Goal: Information Seeking & Learning: Learn about a topic

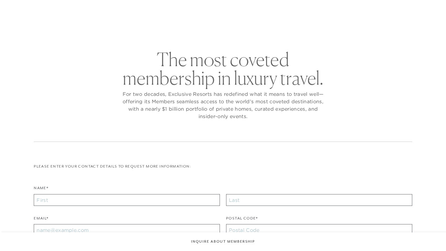
checkbox input "false"
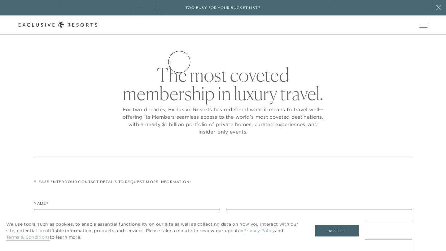
click at [0, 0] on link "Residence Collection" at bounding box center [0, 0] width 0 height 0
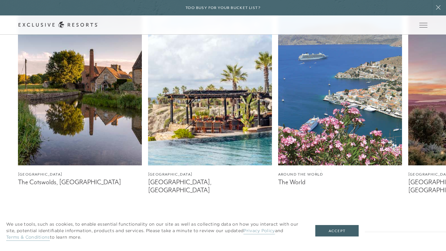
scroll to position [420, 0]
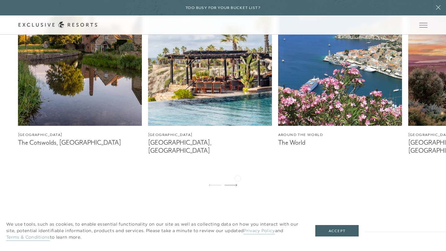
click at [237, 178] on div "England The Cotswolds, England Mexico Los Cabos, Mexico Around the World The Wo…" at bounding box center [223, 82] width 446 height 222
click at [235, 184] on icon at bounding box center [230, 185] width 13 height 2
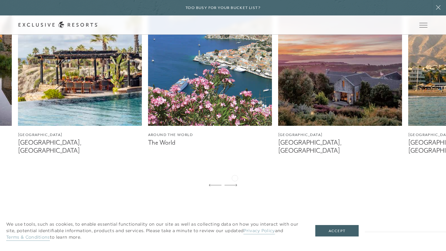
click at [235, 184] on icon at bounding box center [230, 185] width 13 height 2
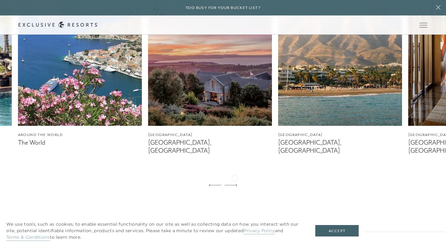
click at [235, 184] on icon at bounding box center [230, 185] width 13 height 2
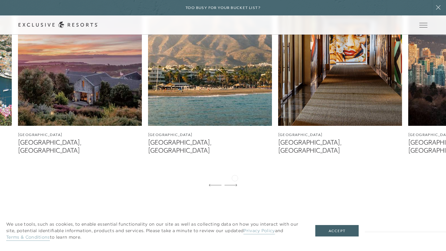
click at [235, 184] on icon at bounding box center [230, 185] width 13 height 2
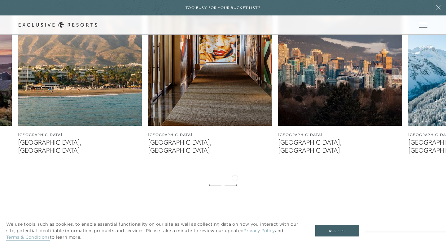
click at [235, 184] on icon at bounding box center [230, 185] width 13 height 2
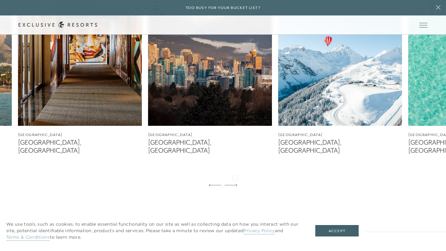
click at [235, 184] on icon at bounding box center [230, 185] width 13 height 2
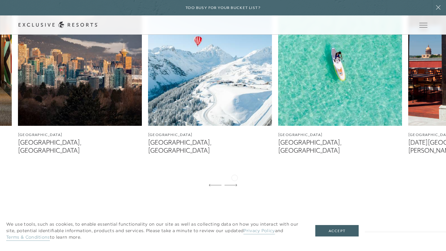
click at [234, 184] on icon at bounding box center [230, 185] width 13 height 2
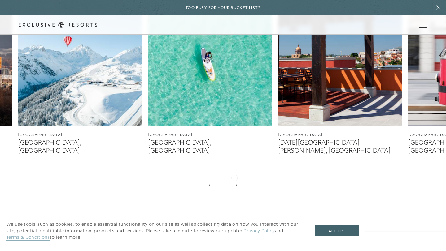
click at [234, 184] on icon at bounding box center [230, 185] width 13 height 2
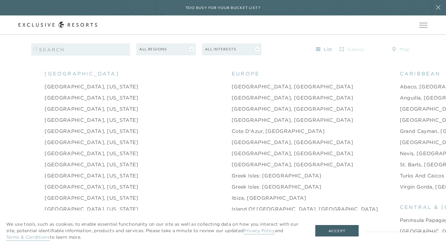
scroll to position [0, 0]
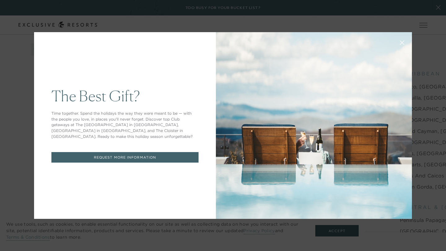
click at [402, 42] on icon at bounding box center [402, 43] width 4 height 4
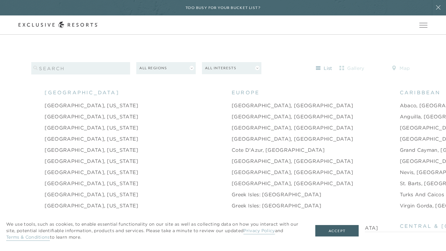
scroll to position [602, 0]
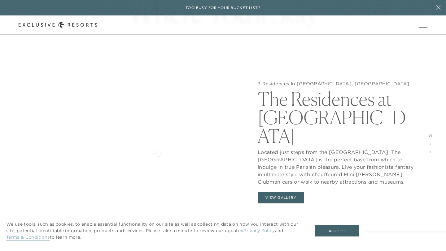
scroll to position [607, 0]
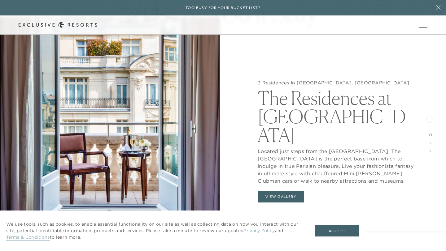
click at [429, 134] on span at bounding box center [430, 135] width 3 height 3
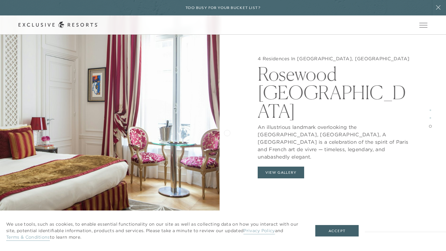
scroll to position [1299, 0]
